Goal: Find specific page/section: Find specific page/section

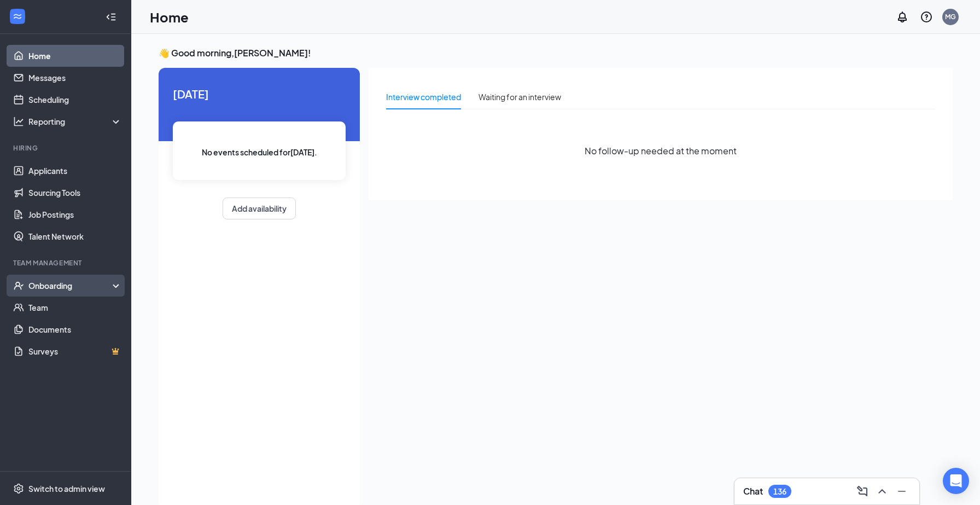
click at [44, 295] on div "Onboarding" at bounding box center [65, 285] width 131 height 22
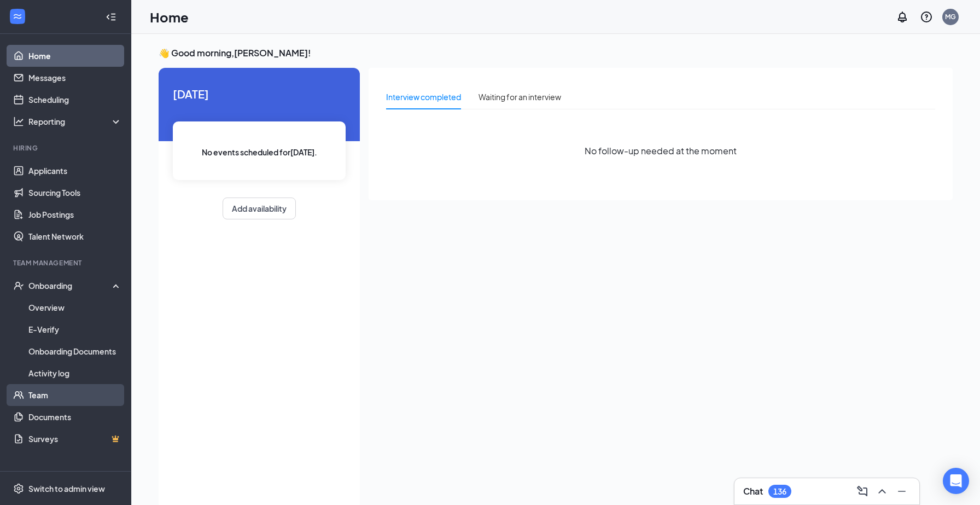
click at [57, 387] on link "Team" at bounding box center [74, 395] width 93 height 22
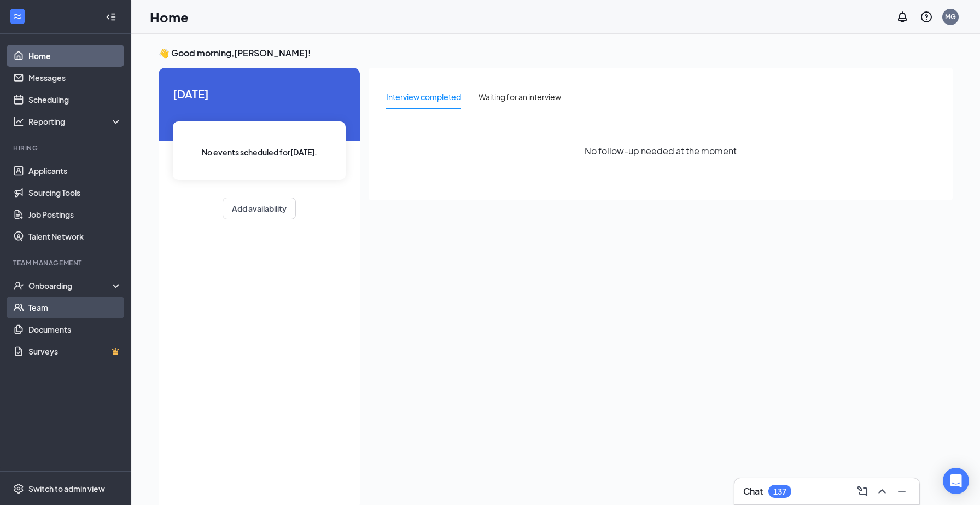
click at [63, 303] on link "Team" at bounding box center [74, 307] width 93 height 22
